Goal: Task Accomplishment & Management: Manage account settings

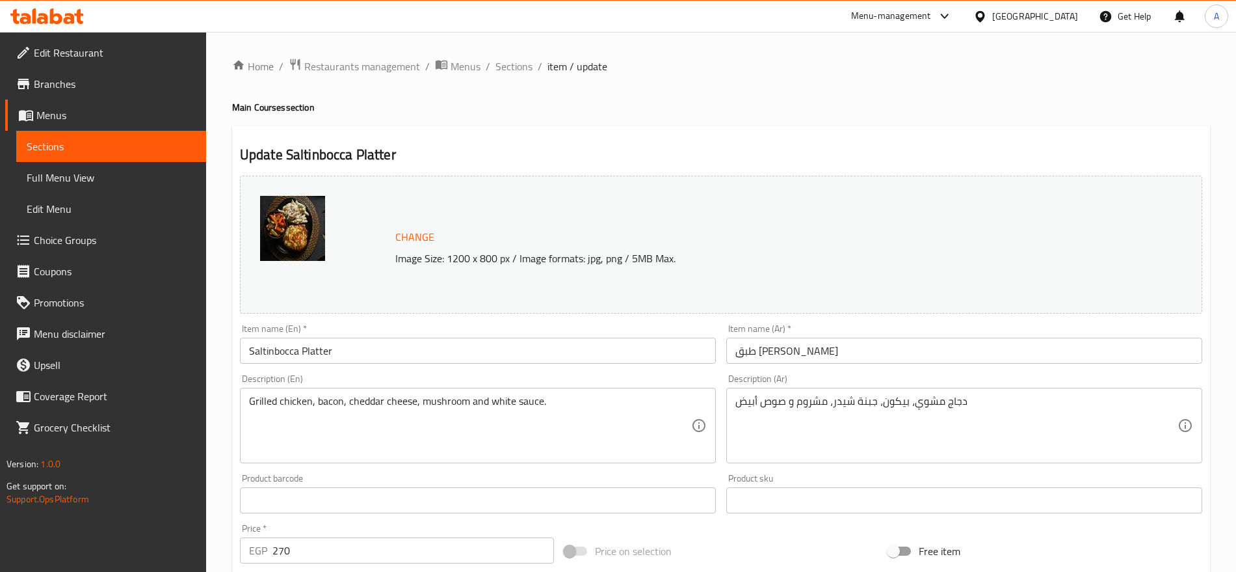
scroll to position [366, 0]
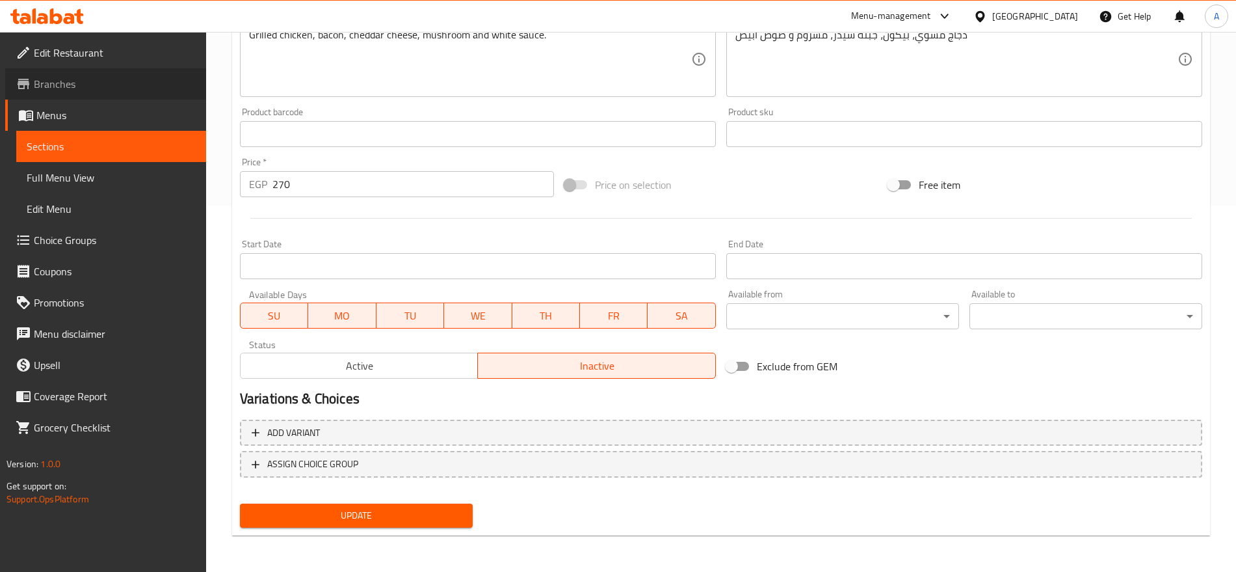
click at [65, 79] on span "Branches" at bounding box center [115, 84] width 162 height 16
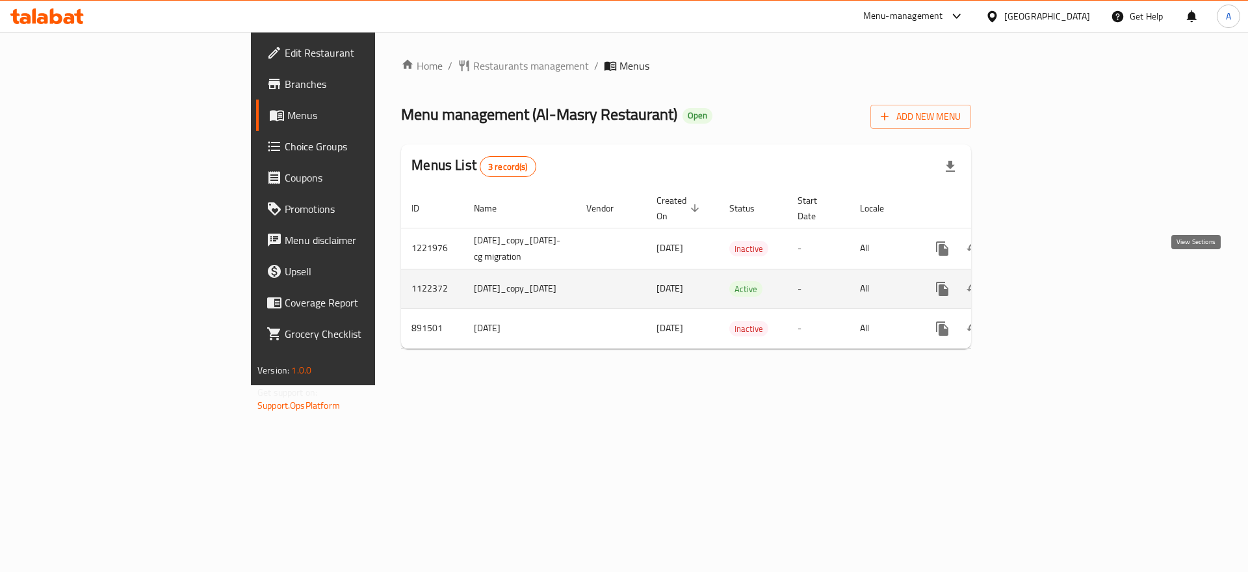
click at [1042, 283] on icon "enhanced table" at bounding box center [1037, 289] width 12 height 12
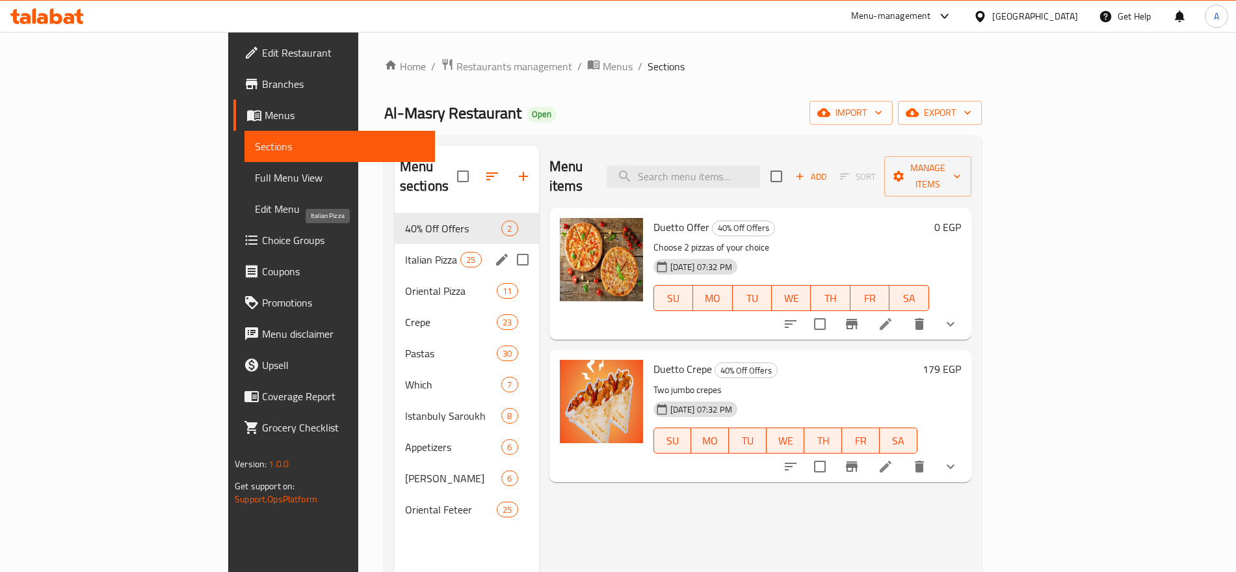
click at [405, 252] on span "Italian Pizza" at bounding box center [432, 260] width 55 height 16
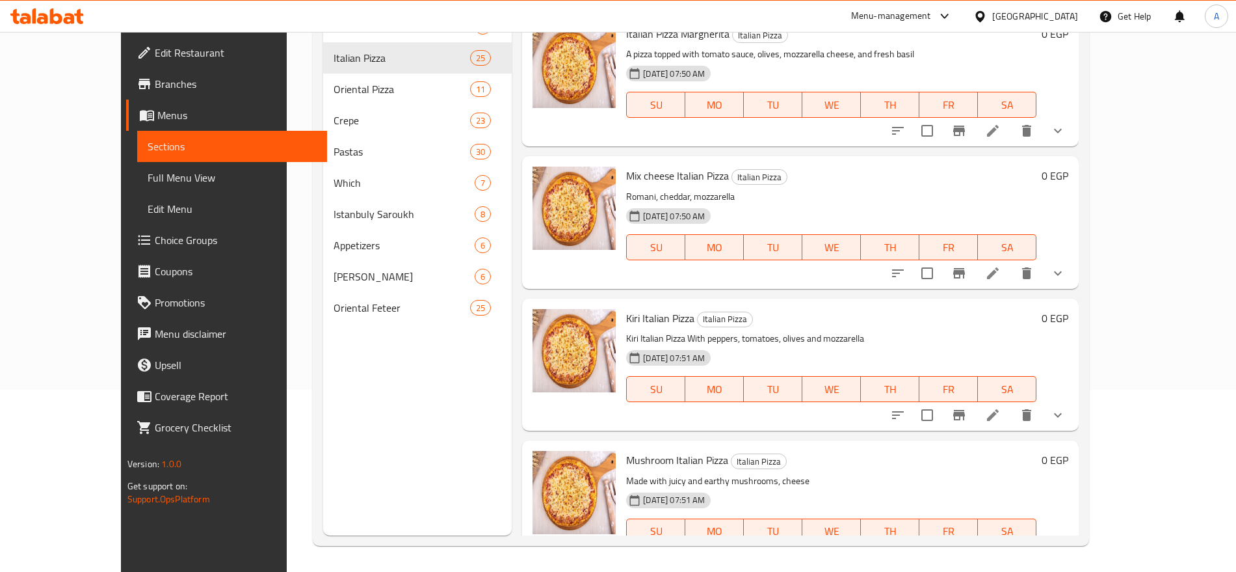
scroll to position [2990, 0]
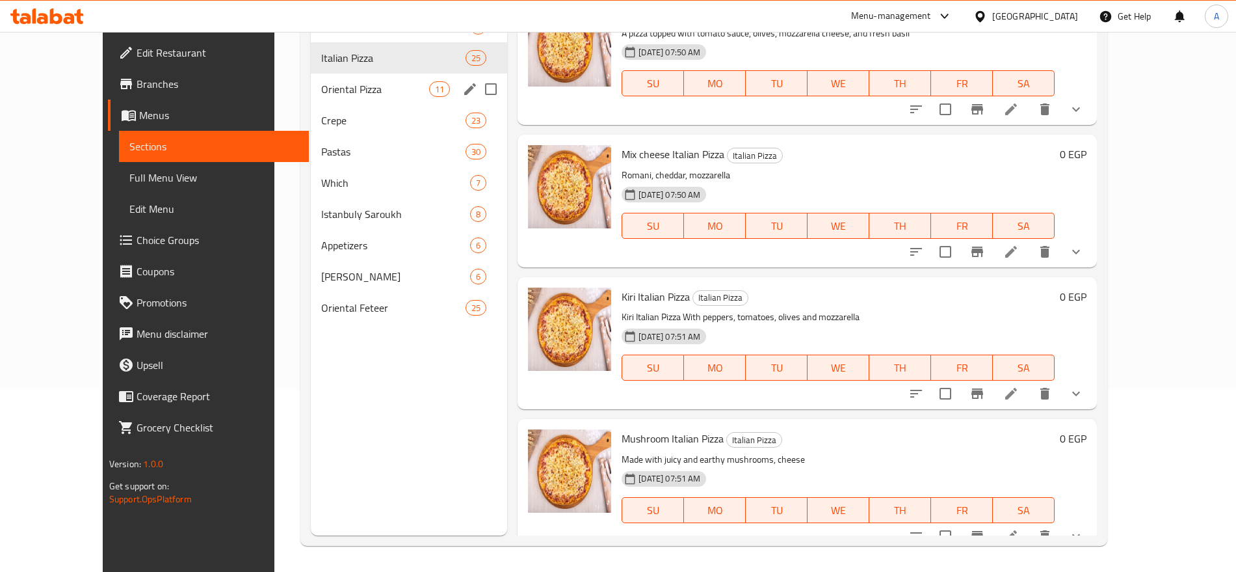
click at [360, 85] on span "Oriental Pizza" at bounding box center [375, 89] width 108 height 16
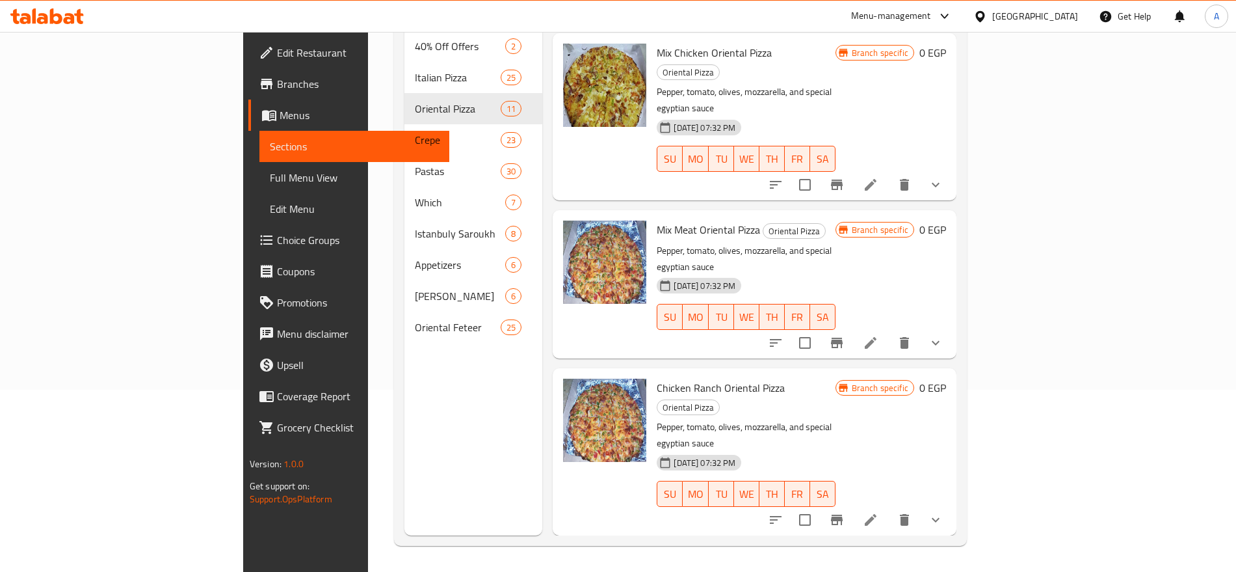
scroll to position [1024, 0]
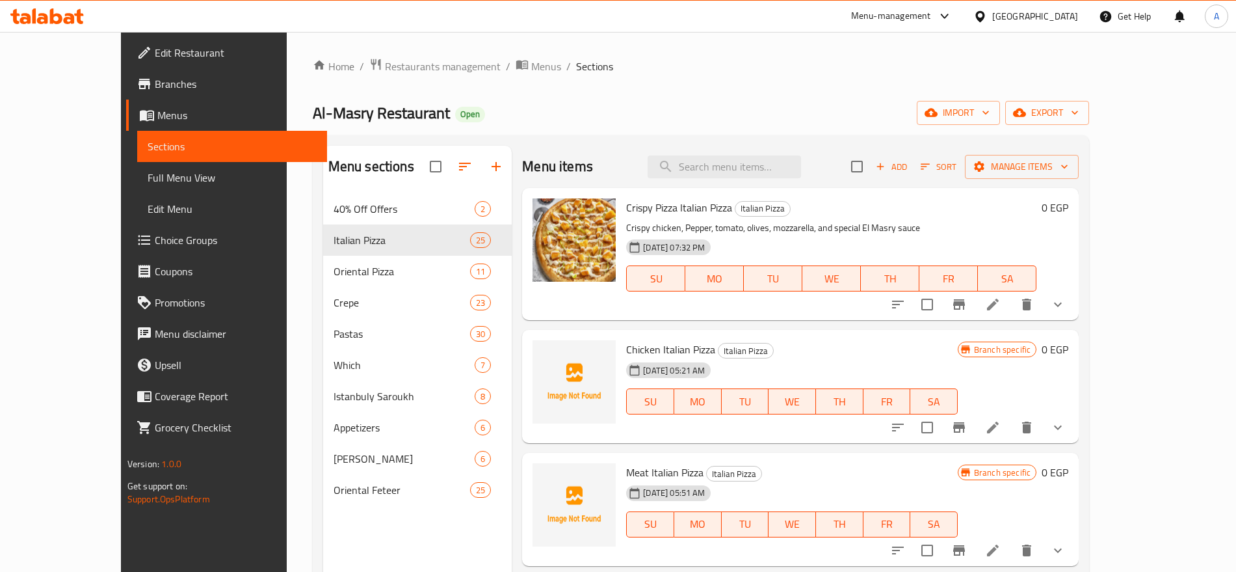
scroll to position [64, 0]
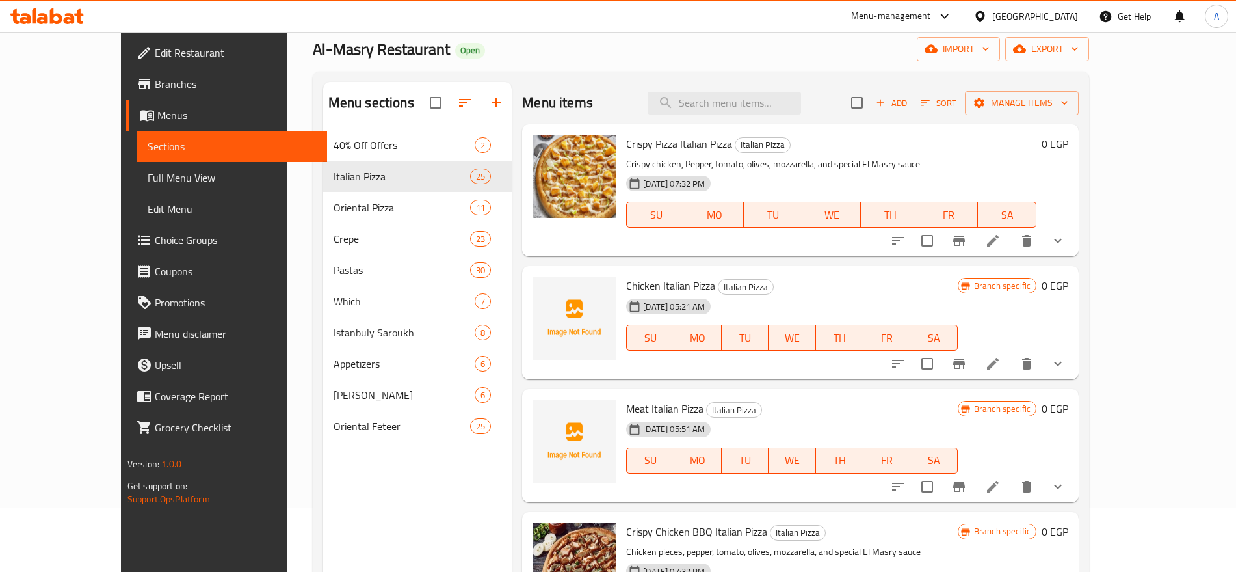
click at [155, 234] on span "Choice Groups" at bounding box center [236, 240] width 162 height 16
